Goal: Task Accomplishment & Management: Manage account settings

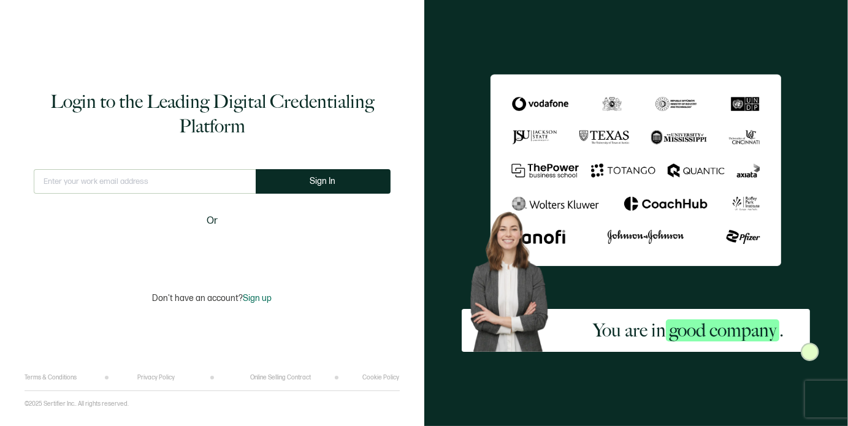
click at [114, 195] on div "This doesn't look like a valid email." at bounding box center [145, 186] width 222 height 35
click at [109, 190] on input "text" at bounding box center [145, 181] width 222 height 25
type input "[EMAIL_ADDRESS][DOMAIN_NAME]"
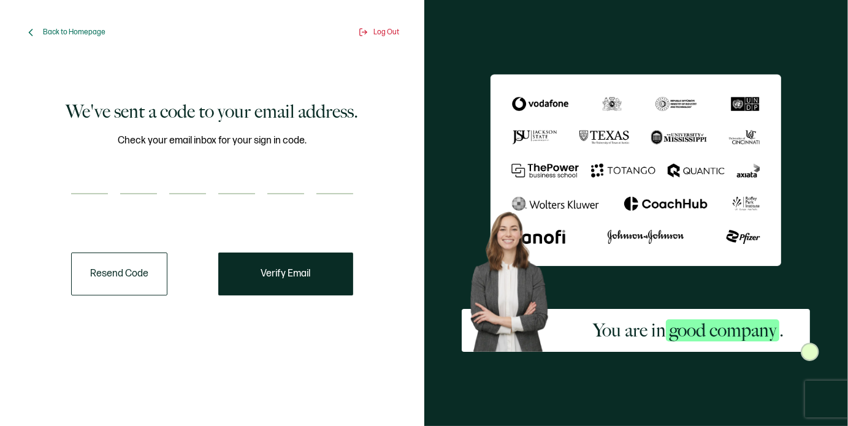
click at [91, 189] on input "number" at bounding box center [89, 182] width 37 height 25
paste input "3"
type input "3"
type input "8"
type input "7"
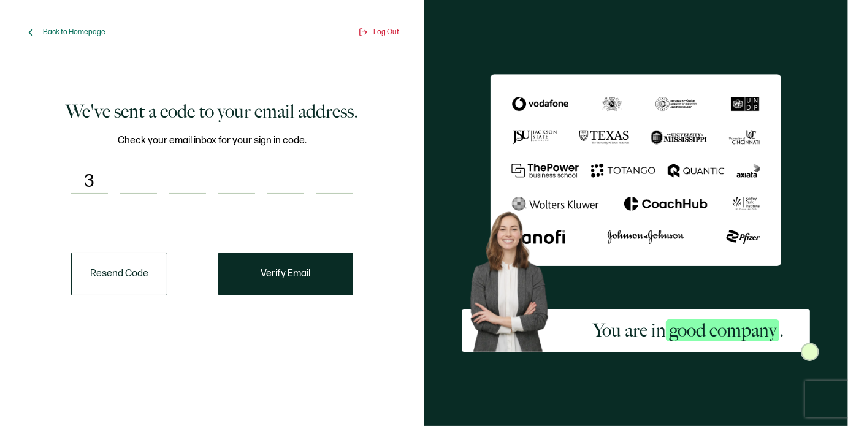
type input "8"
type input "0"
type input "5"
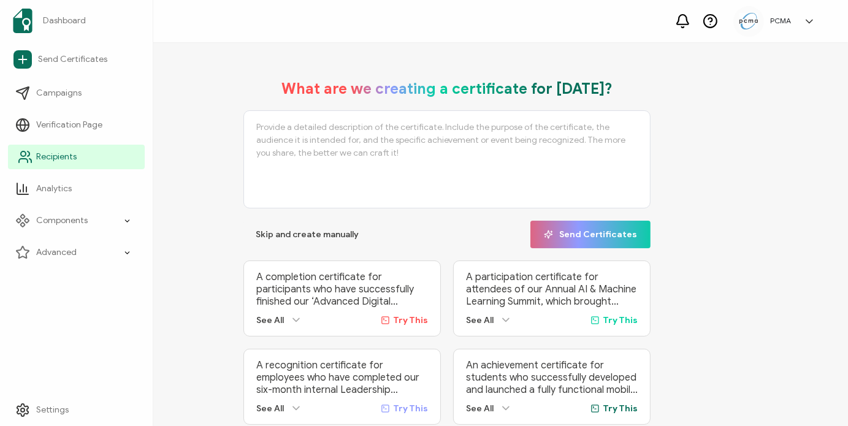
click at [37, 160] on span "Recipients" at bounding box center [56, 157] width 40 height 12
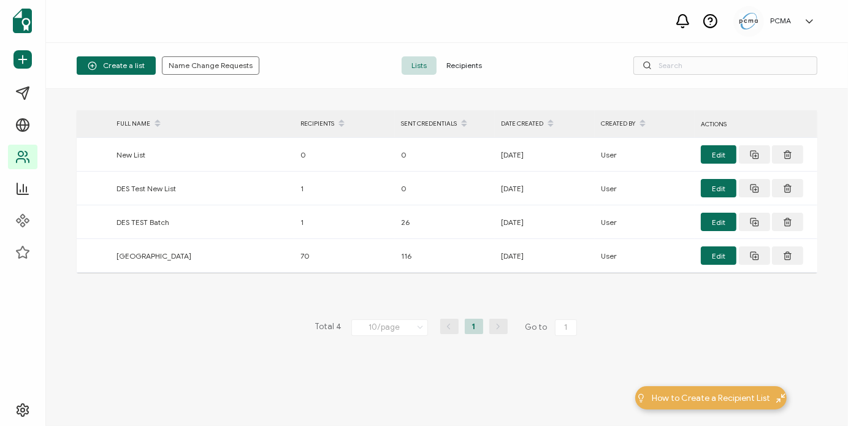
click at [478, 68] on span "Recipients" at bounding box center [463, 65] width 55 height 18
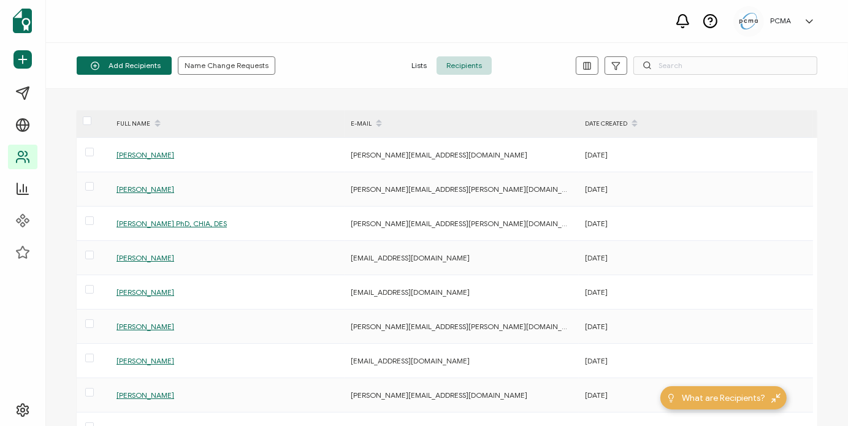
click at [723, 75] on div "Add Recipients Upload Spreadsheet Add a Single Recipient Name Change Requests L…" at bounding box center [447, 66] width 802 height 46
click at [710, 73] on input "text" at bounding box center [725, 65] width 184 height 18
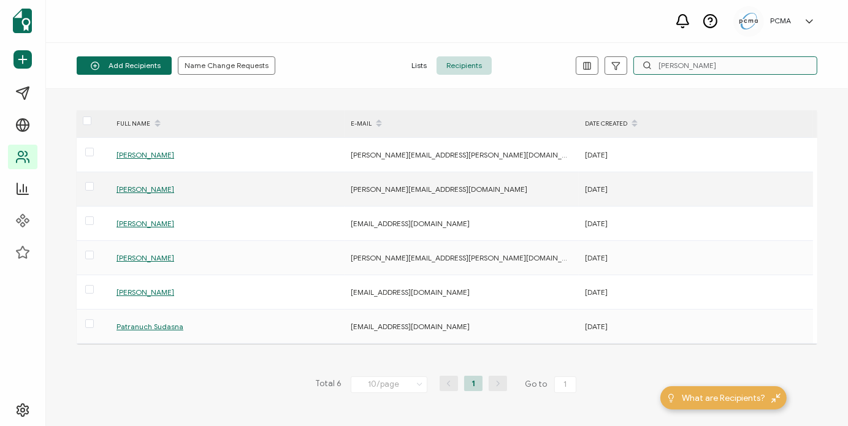
type input "[PERSON_NAME]"
click at [140, 192] on span "[PERSON_NAME]" at bounding box center [145, 189] width 58 height 9
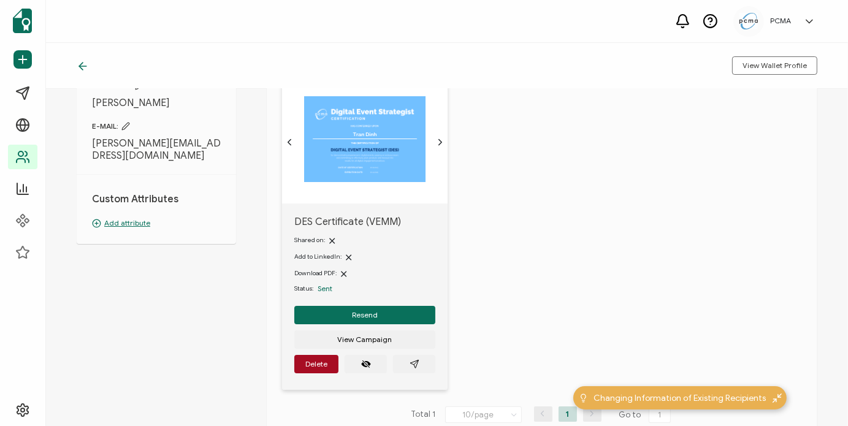
scroll to position [90, 0]
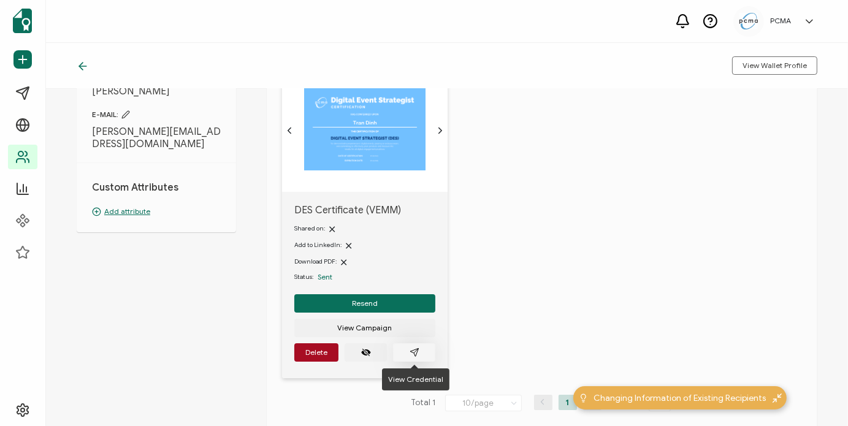
click at [417, 356] on icon "paper plane outline" at bounding box center [414, 353] width 10 height 10
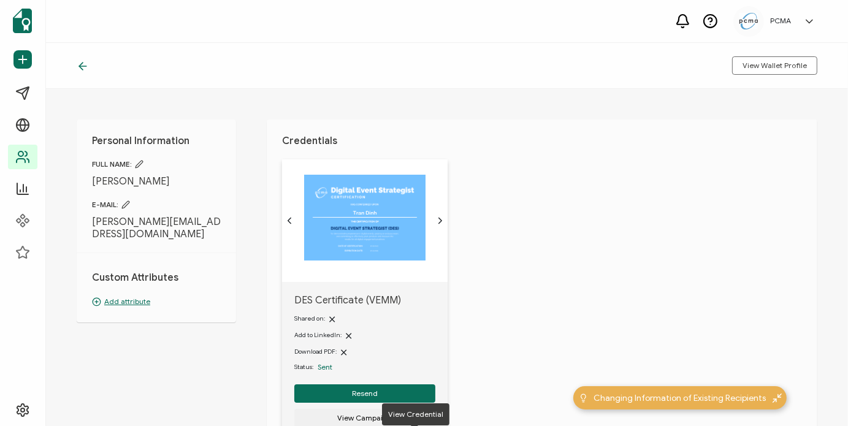
scroll to position [0, 0]
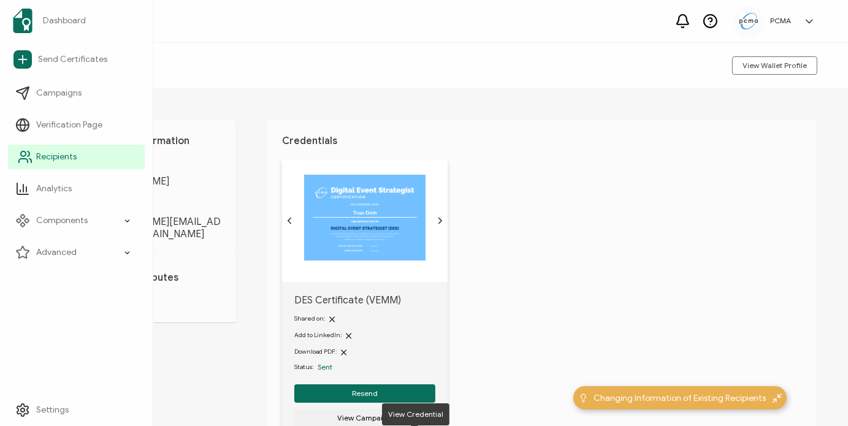
click at [42, 154] on span "Recipients" at bounding box center [56, 157] width 40 height 12
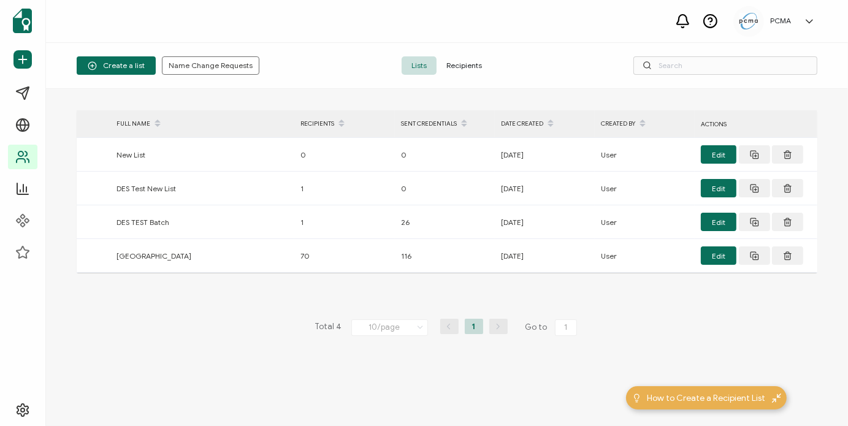
click at [460, 66] on span "Recipients" at bounding box center [463, 65] width 55 height 18
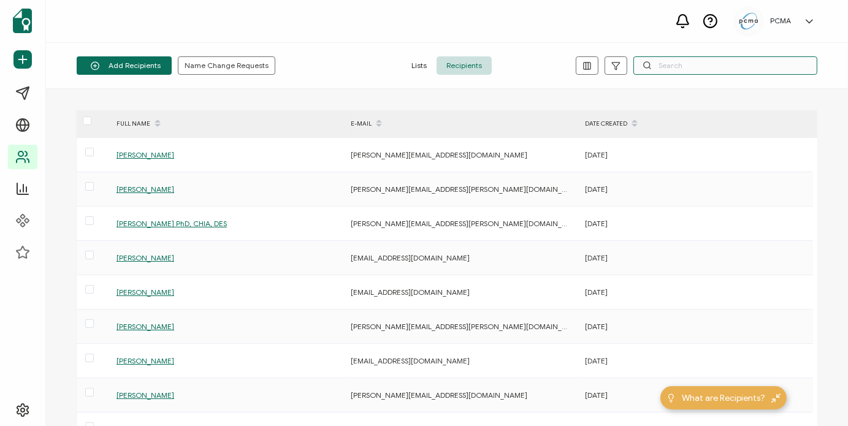
click at [693, 65] on input "text" at bounding box center [725, 65] width 184 height 18
paste input "[EMAIL_ADDRESS][DOMAIN_NAME]"
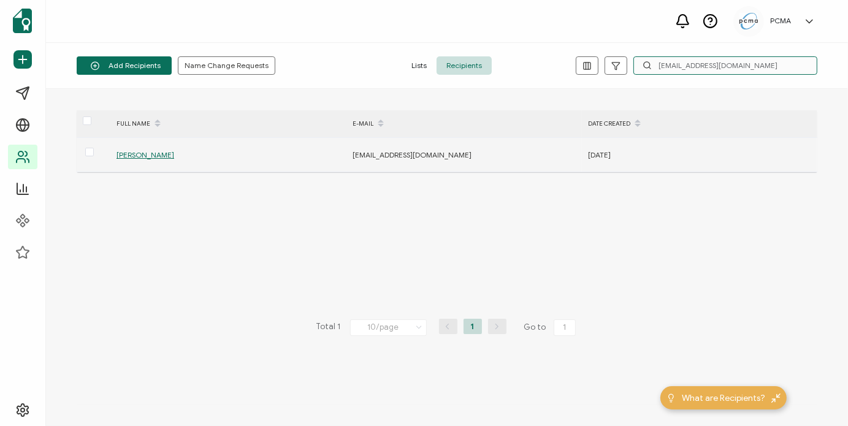
type input "[EMAIL_ADDRESS][DOMAIN_NAME]"
click at [158, 152] on span "[PERSON_NAME]" at bounding box center [145, 154] width 58 height 9
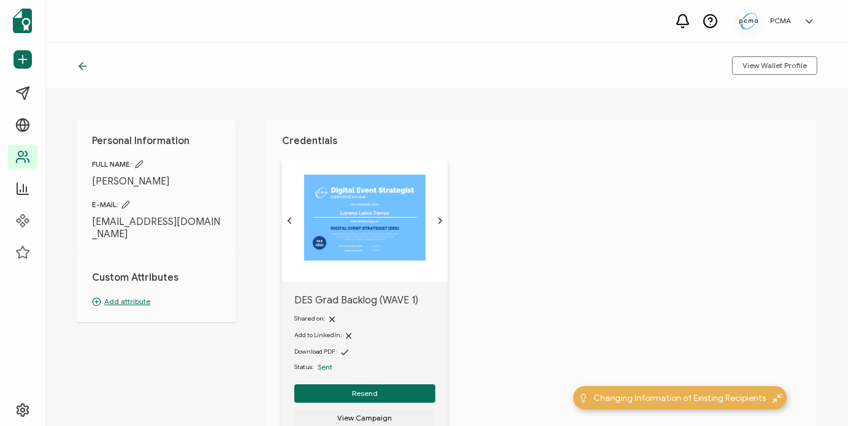
scroll to position [86, 0]
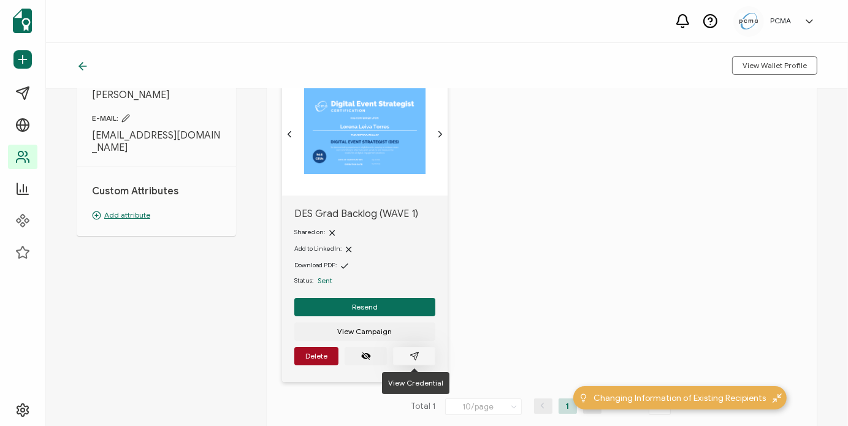
click at [425, 354] on button "button" at bounding box center [414, 356] width 42 height 18
